Goal: Task Accomplishment & Management: Manage account settings

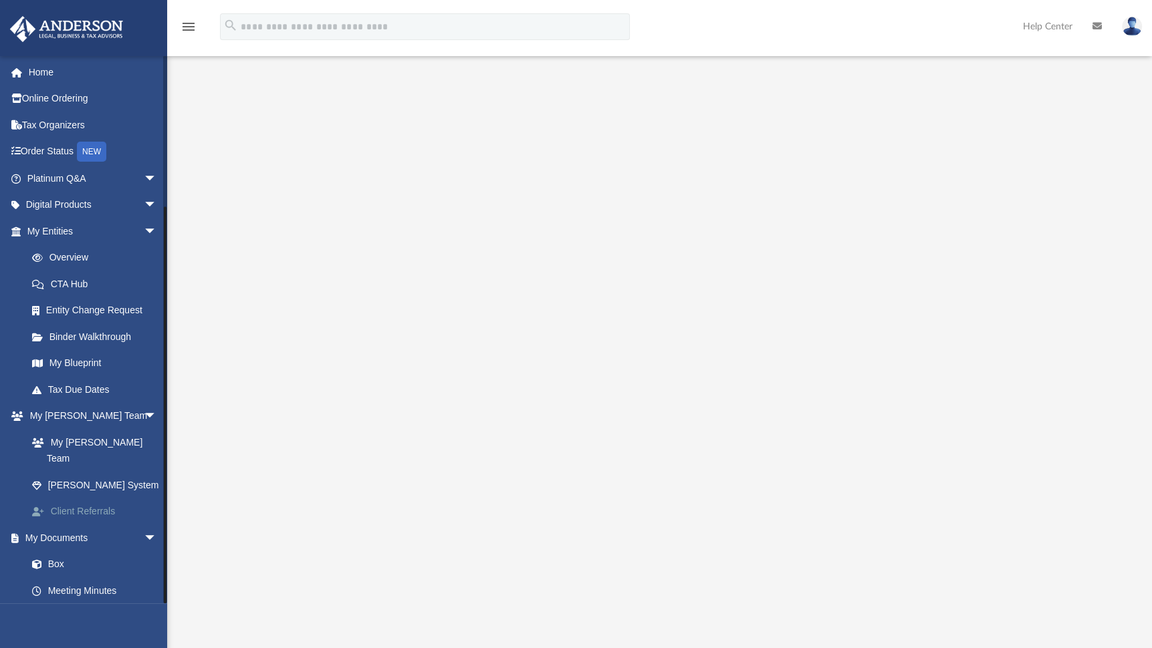
scroll to position [198, 0]
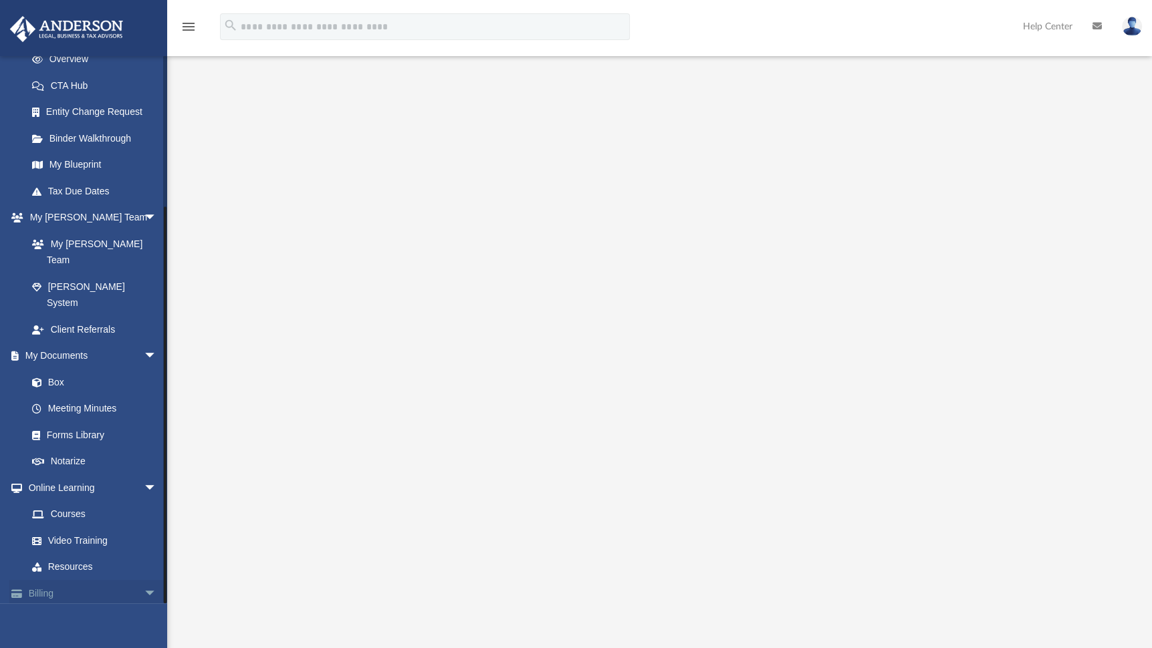
click at [88, 580] on link "Billing arrow_drop_down" at bounding box center [93, 593] width 168 height 27
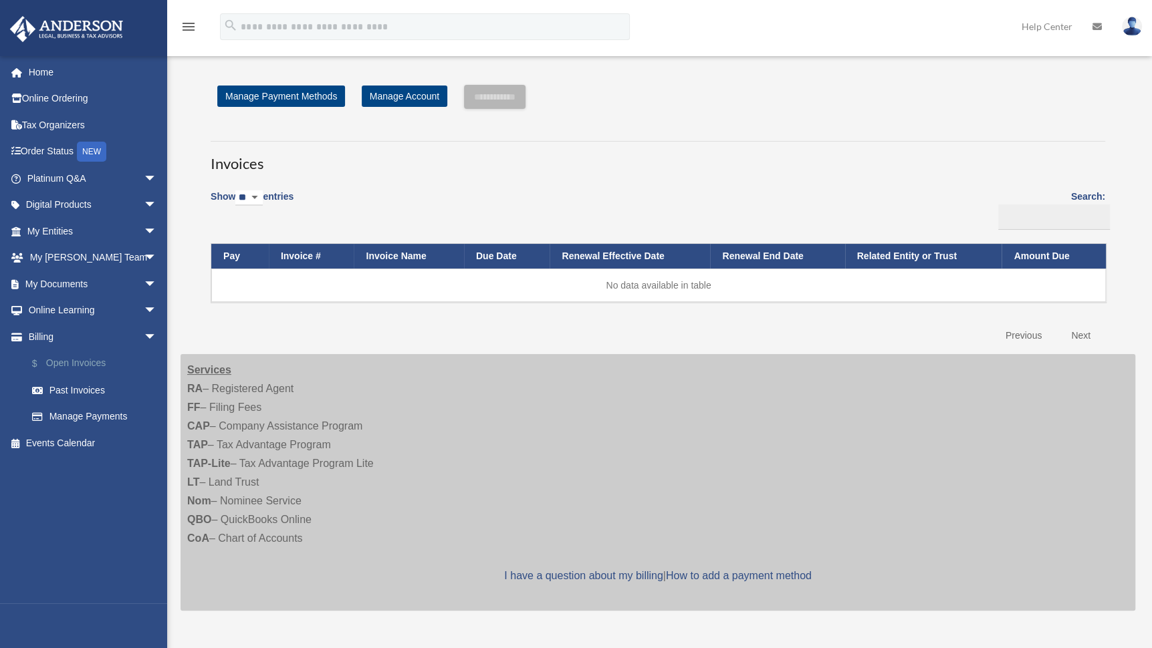
click at [90, 364] on link "$ Open Invoices" at bounding box center [98, 363] width 158 height 27
click at [94, 362] on link "$ Open Invoices" at bounding box center [98, 363] width 158 height 27
click at [76, 385] on link "Past Invoices" at bounding box center [98, 390] width 158 height 27
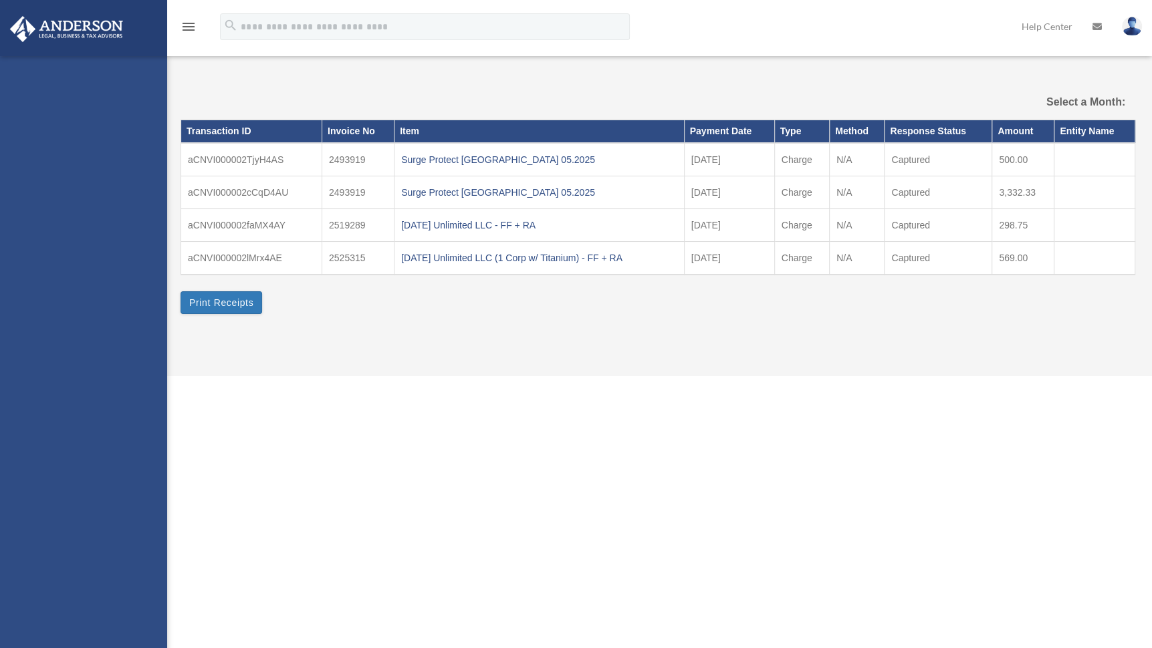
select select
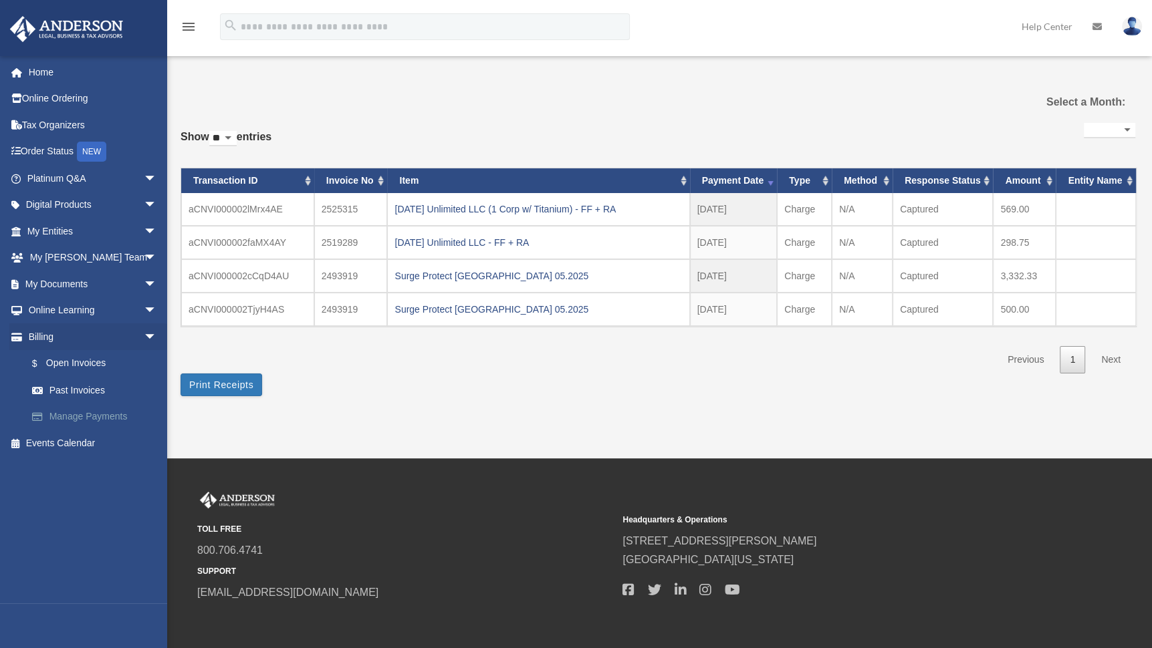
click at [86, 414] on link "Manage Payments" at bounding box center [98, 417] width 158 height 27
click at [85, 414] on link "Manage Payments" at bounding box center [98, 417] width 158 height 27
click at [85, 415] on link "Manage Payments" at bounding box center [98, 417] width 158 height 27
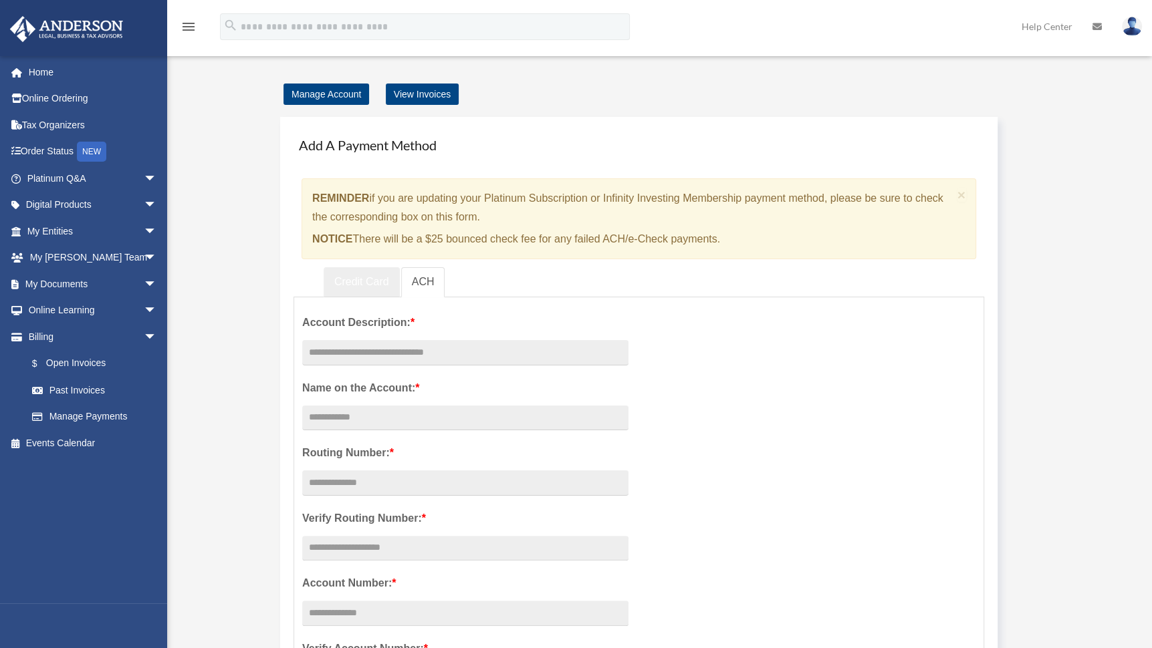
click at [357, 284] on link "Credit Card" at bounding box center [361, 282] width 76 height 30
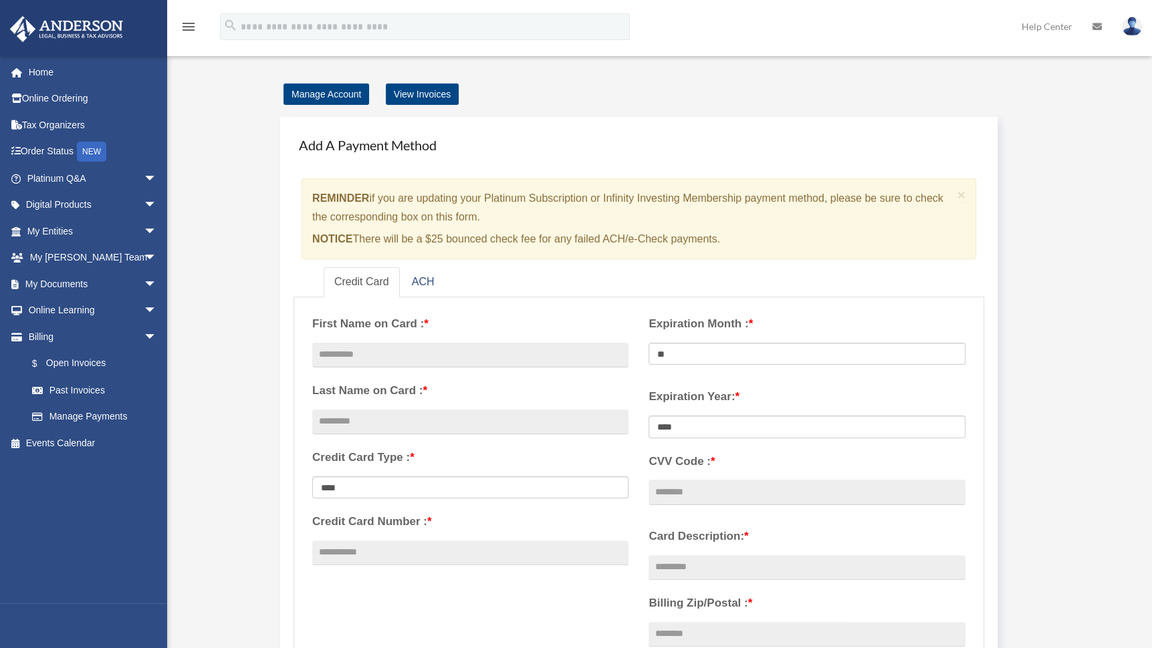
click at [1063, 398] on div "Manage Account View Invoices Add A Payment Method × REMINDER if you are updatin…" at bounding box center [657, 605] width 974 height 1041
